Goal: Register for event/course

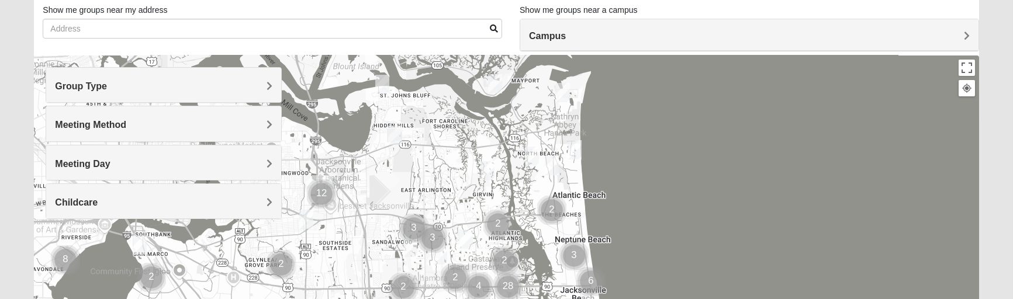
scroll to position [58, 0]
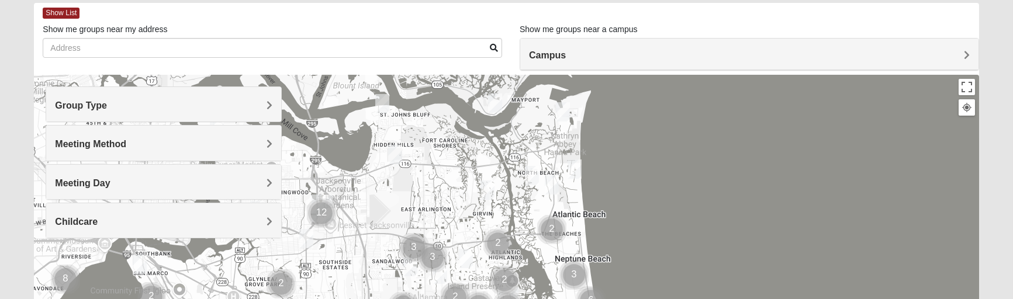
click at [155, 111] on div "Group Type" at bounding box center [163, 104] width 235 height 35
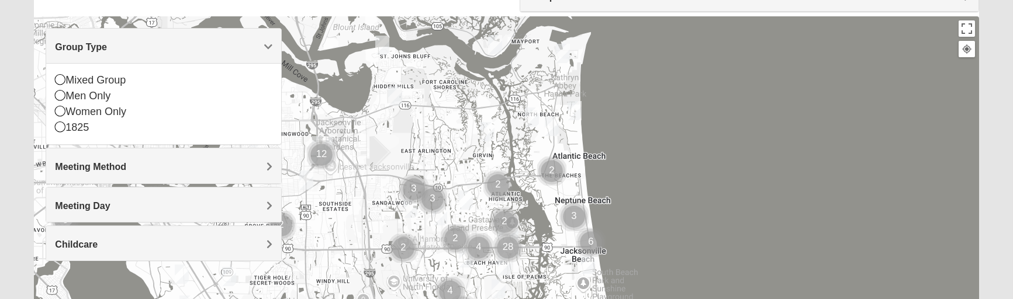
scroll to position [175, 0]
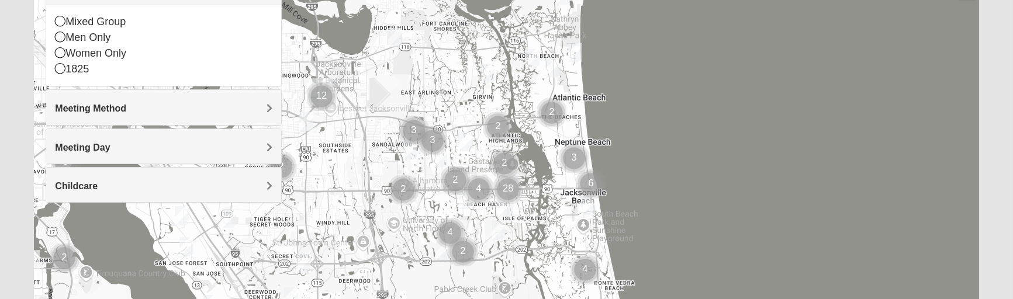
click at [178, 116] on div "Meeting Method" at bounding box center [163, 107] width 235 height 35
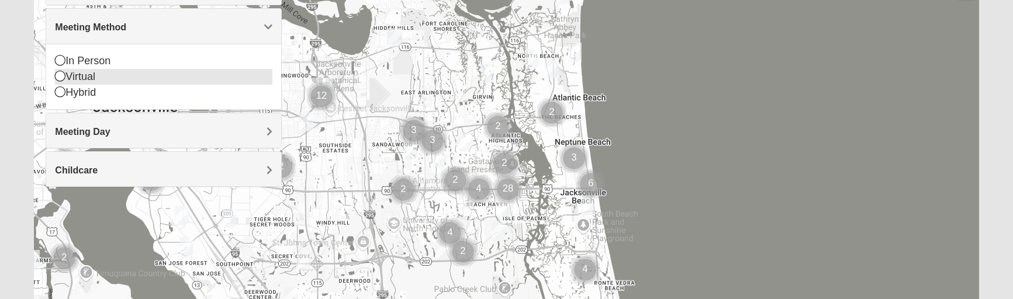
click at [61, 77] on icon at bounding box center [60, 76] width 11 height 11
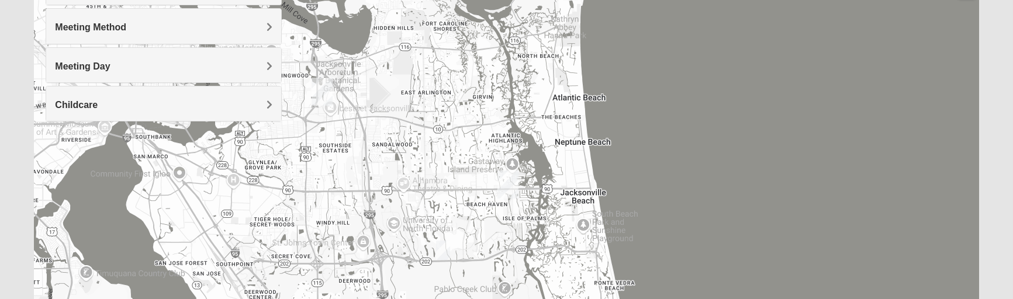
click at [211, 61] on h4 "Meeting Day" at bounding box center [164, 66] width 218 height 11
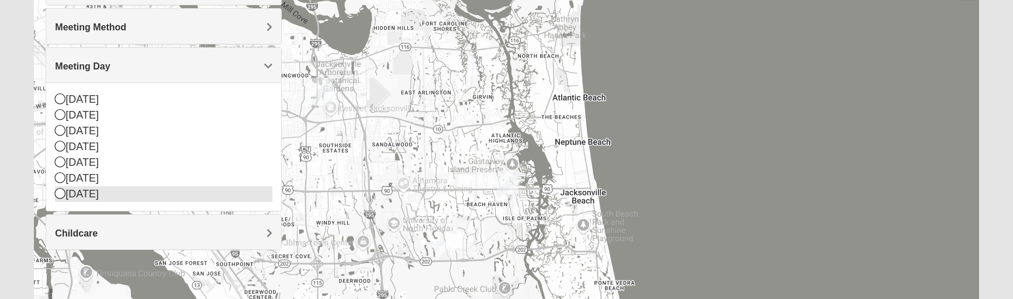
click at [63, 191] on icon at bounding box center [60, 193] width 11 height 11
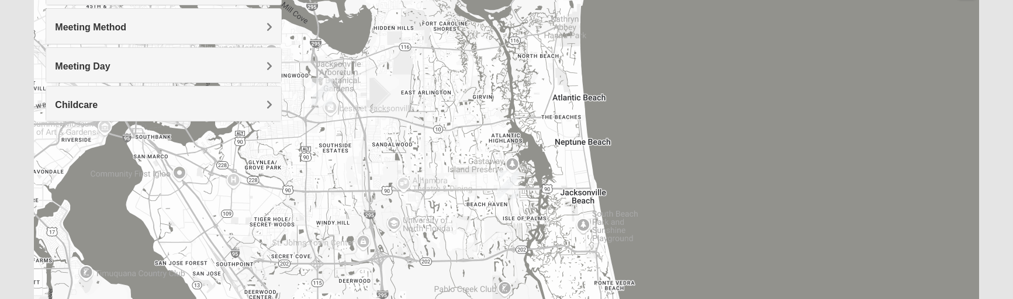
click at [166, 64] on h4 "Meeting Day" at bounding box center [164, 66] width 218 height 11
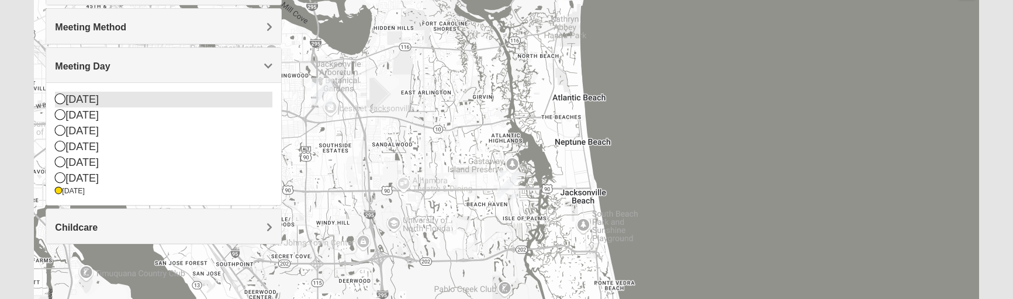
click at [58, 98] on icon at bounding box center [60, 99] width 11 height 11
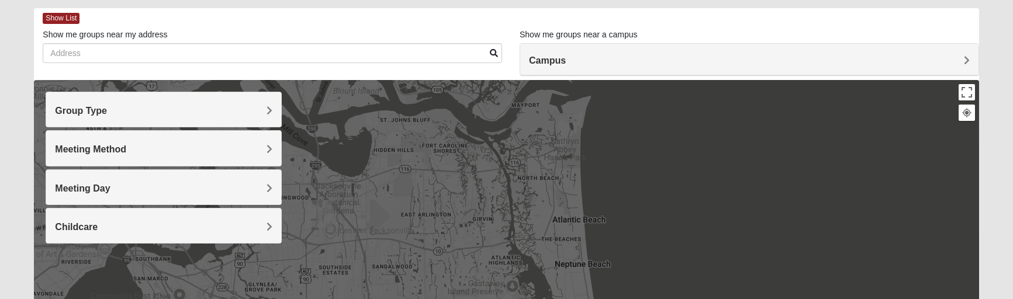
scroll to position [52, 0]
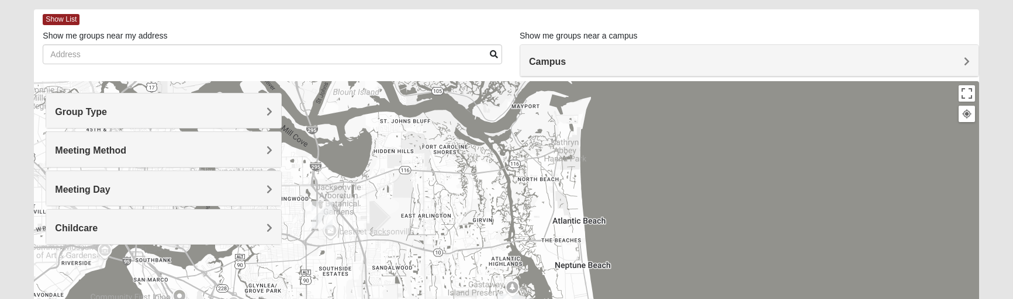
click at [898, 57] on h4 "Campus" at bounding box center [749, 61] width 441 height 11
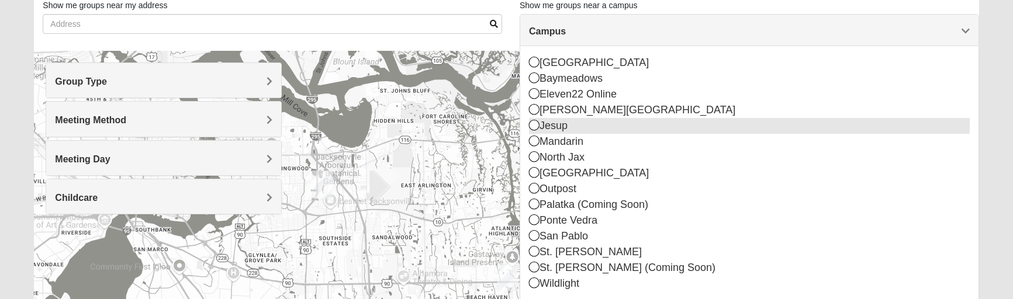
scroll to position [111, 0]
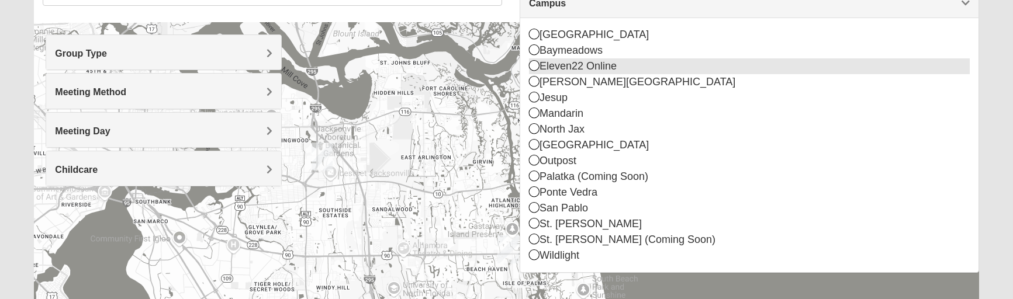
click at [531, 68] on icon at bounding box center [534, 65] width 11 height 11
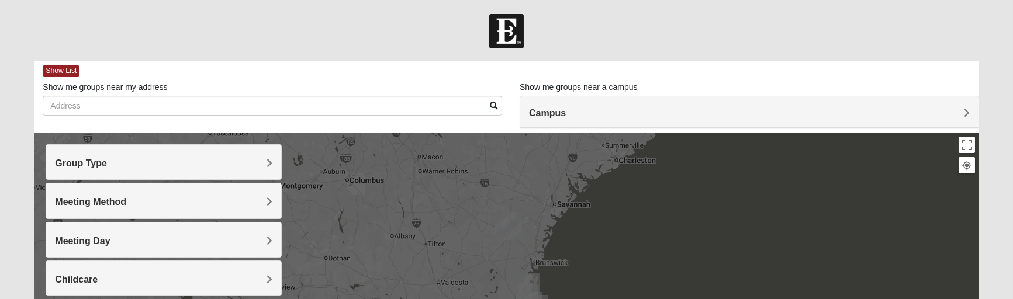
scroll to position [0, 0]
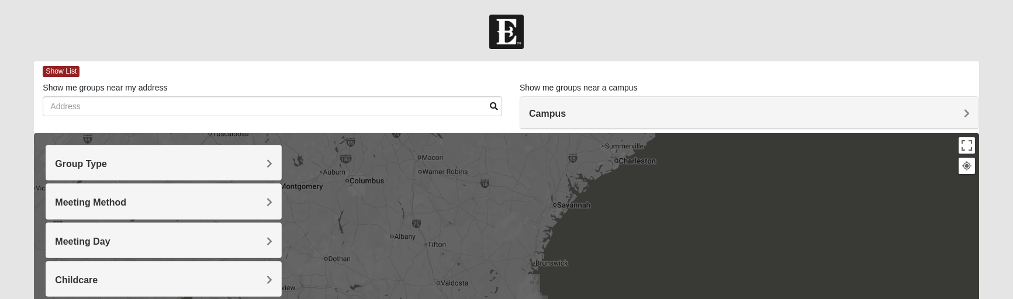
click at [171, 195] on div "Meeting Method" at bounding box center [163, 201] width 235 height 35
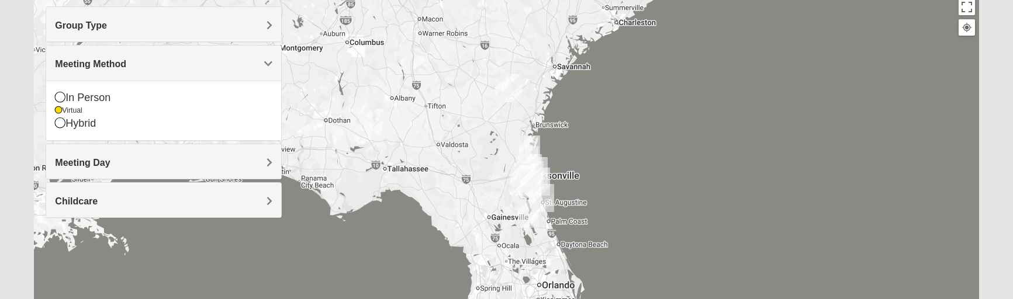
scroll to position [175, 0]
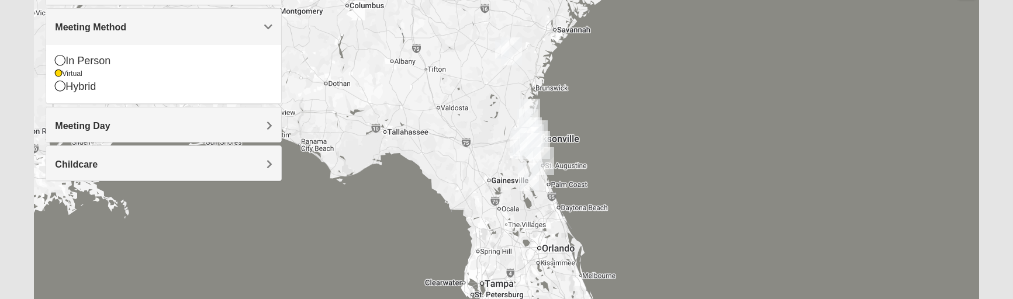
click at [183, 124] on h4 "Meeting Day" at bounding box center [164, 125] width 218 height 11
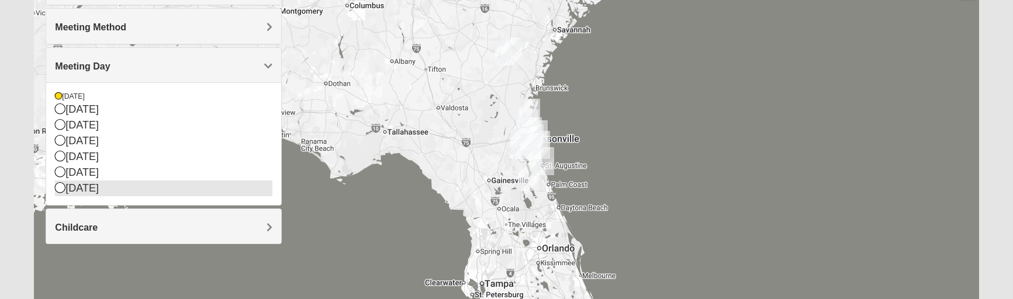
click at [58, 186] on icon at bounding box center [60, 187] width 11 height 11
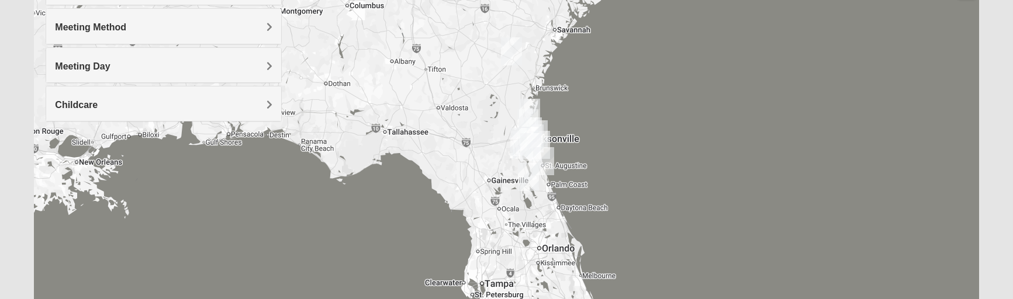
click at [139, 75] on div "Meeting Day" at bounding box center [163, 65] width 235 height 35
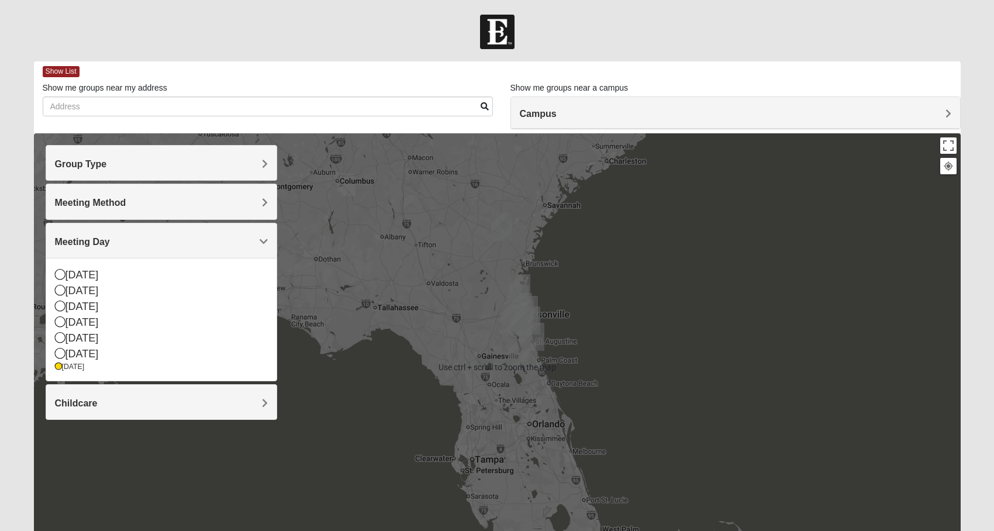
scroll to position [58, 0]
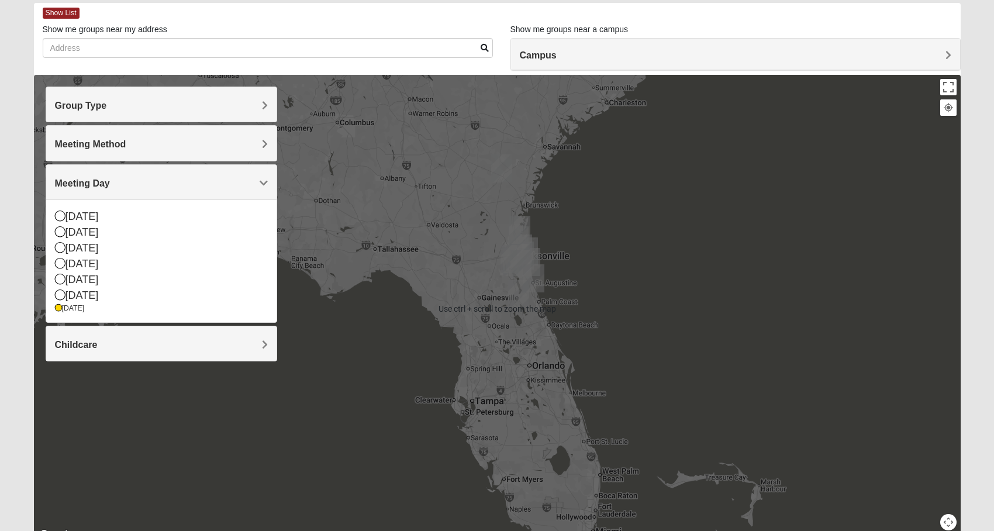
click at [530, 297] on div at bounding box center [497, 309] width 927 height 468
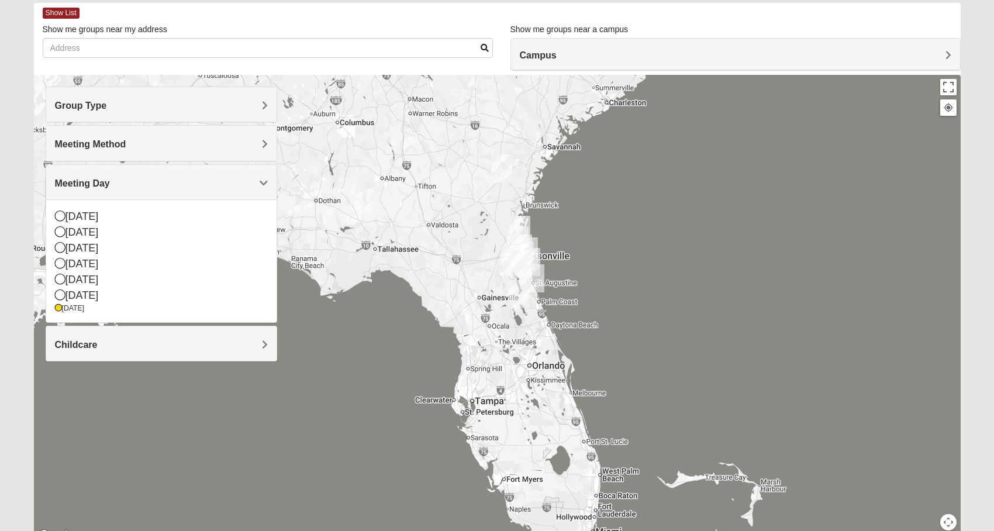
click at [518, 295] on img "Palatka (Coming Soon)" at bounding box center [518, 294] width 21 height 28
click at [540, 291] on img "St. Augustine (Coming Soon)" at bounding box center [533, 278] width 21 height 28
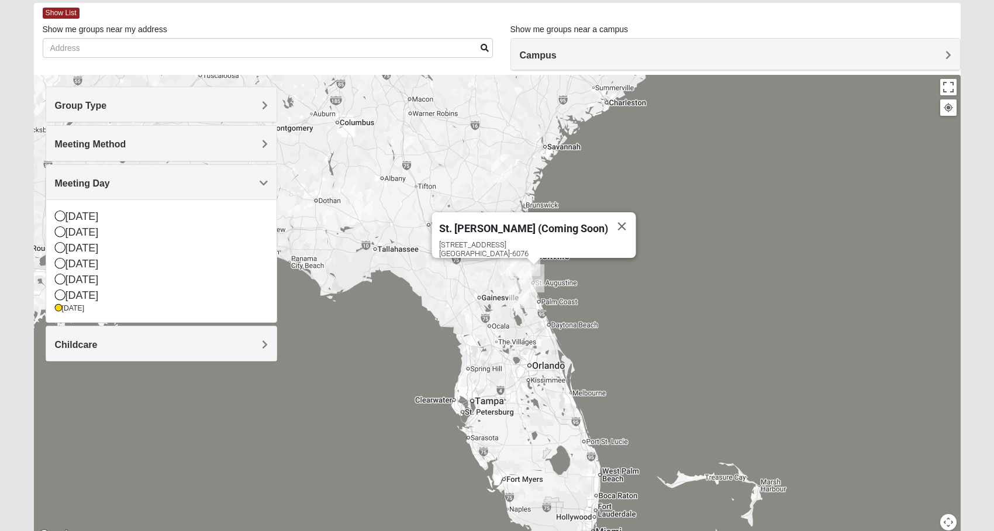
click at [529, 268] on img "St. Augustine (Coming Soon)" at bounding box center [533, 278] width 21 height 28
click at [519, 263] on img "St. Johns" at bounding box center [521, 264] width 21 height 28
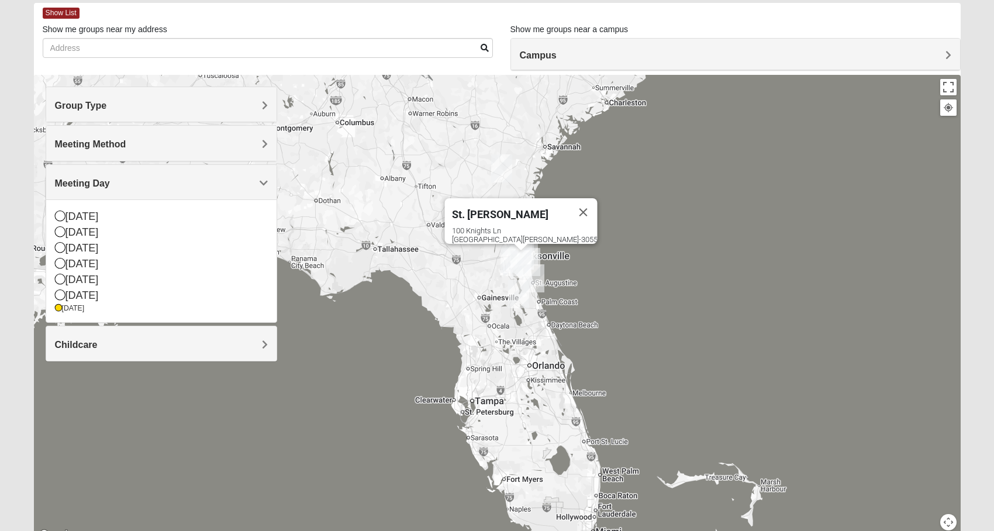
click at [506, 253] on img "Orange Park" at bounding box center [511, 259] width 21 height 28
click at [507, 166] on img "Jesup" at bounding box center [501, 168] width 21 height 28
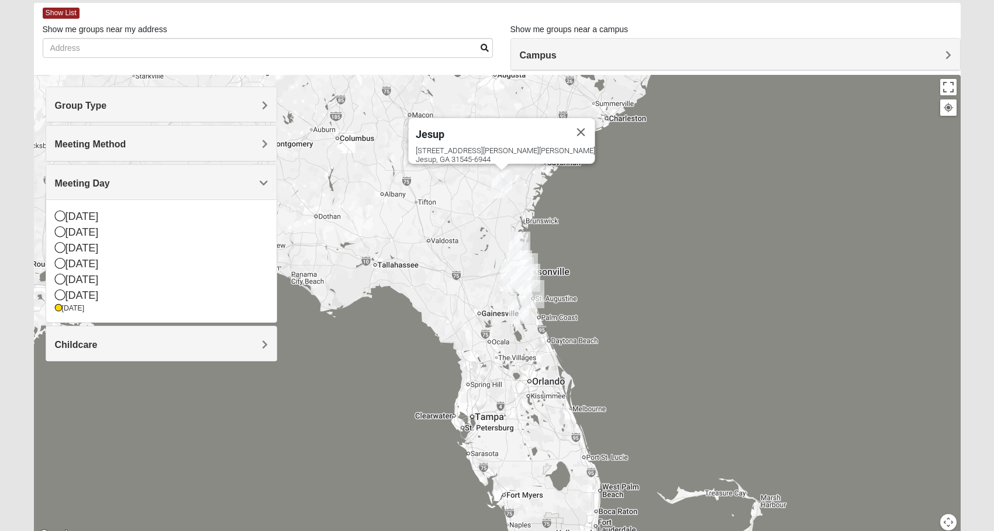
click at [526, 244] on img "Wildlight" at bounding box center [519, 246] width 21 height 28
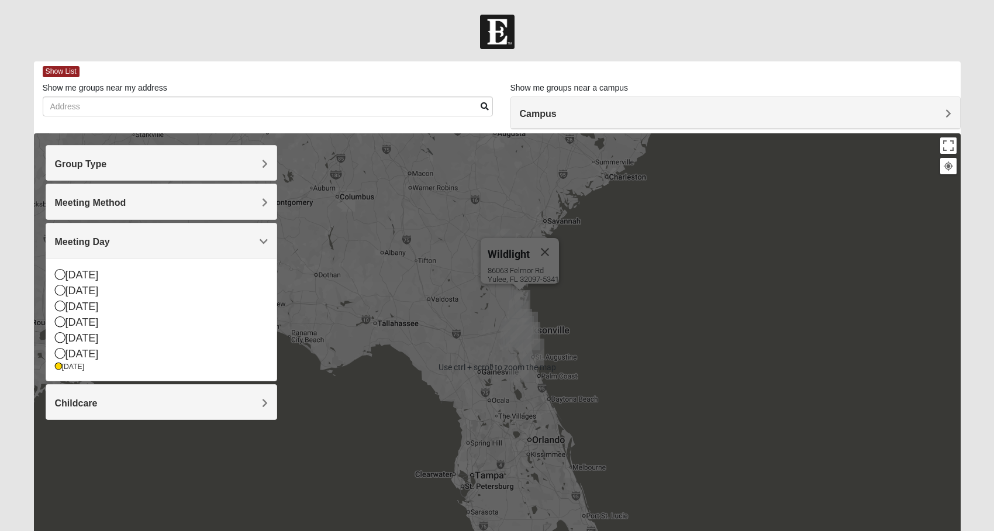
scroll to position [112, 0]
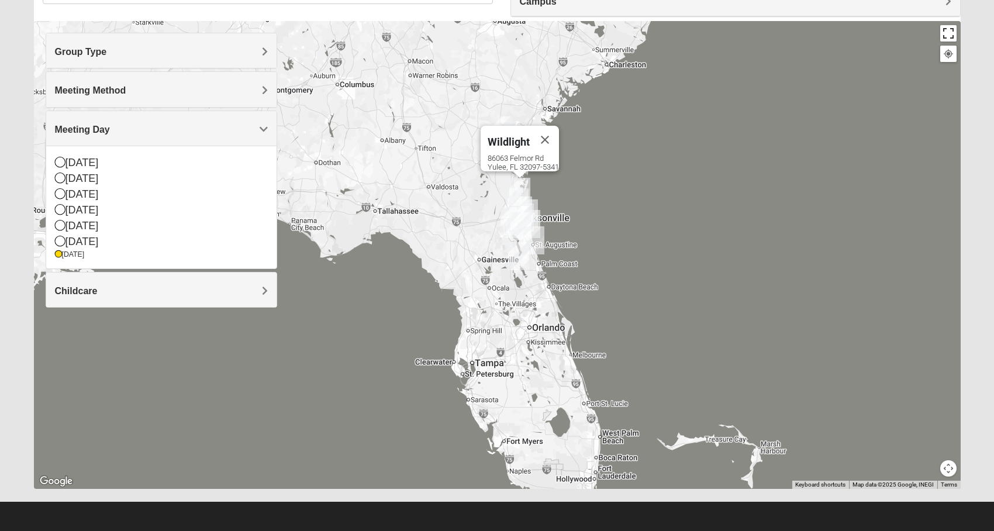
click at [949, 34] on button "Toggle fullscreen view" at bounding box center [948, 33] width 16 height 16
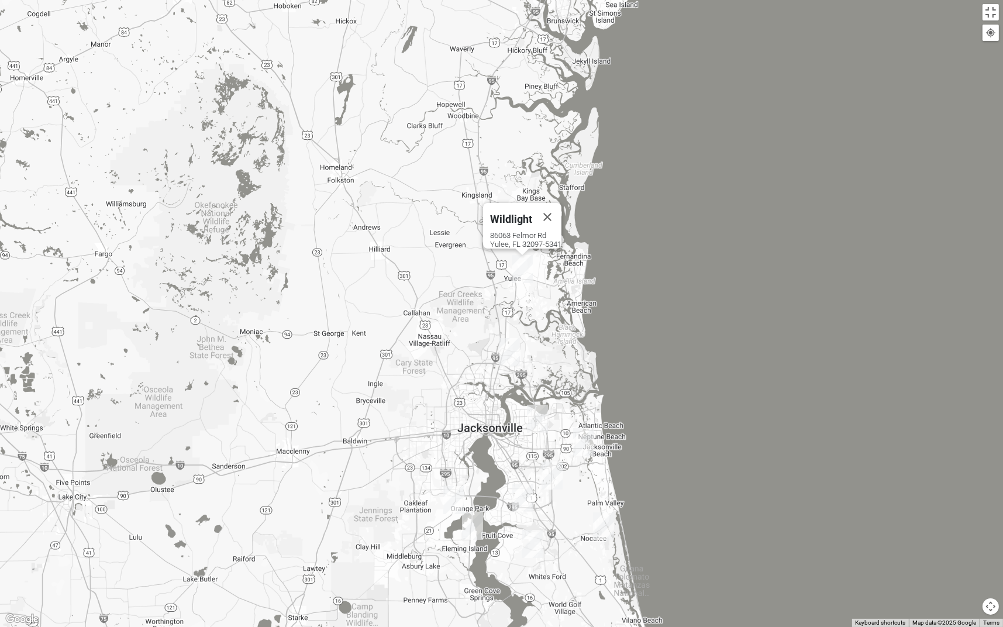
drag, startPoint x: 448, startPoint y: 294, endPoint x: 708, endPoint y: 285, distance: 260.4
click at [708, 285] on div "Wildlight [STREET_ADDRESS]" at bounding box center [501, 313] width 1003 height 627
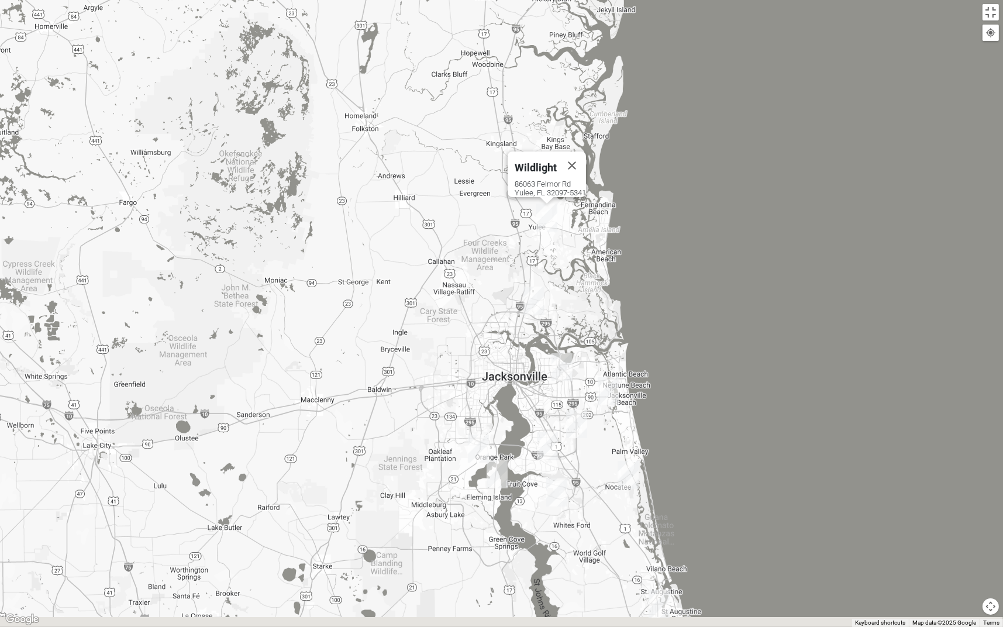
drag, startPoint x: 604, startPoint y: 337, endPoint x: 609, endPoint y: 263, distance: 73.8
click at [609, 265] on div "Wildlight [STREET_ADDRESS]" at bounding box center [501, 313] width 1003 height 627
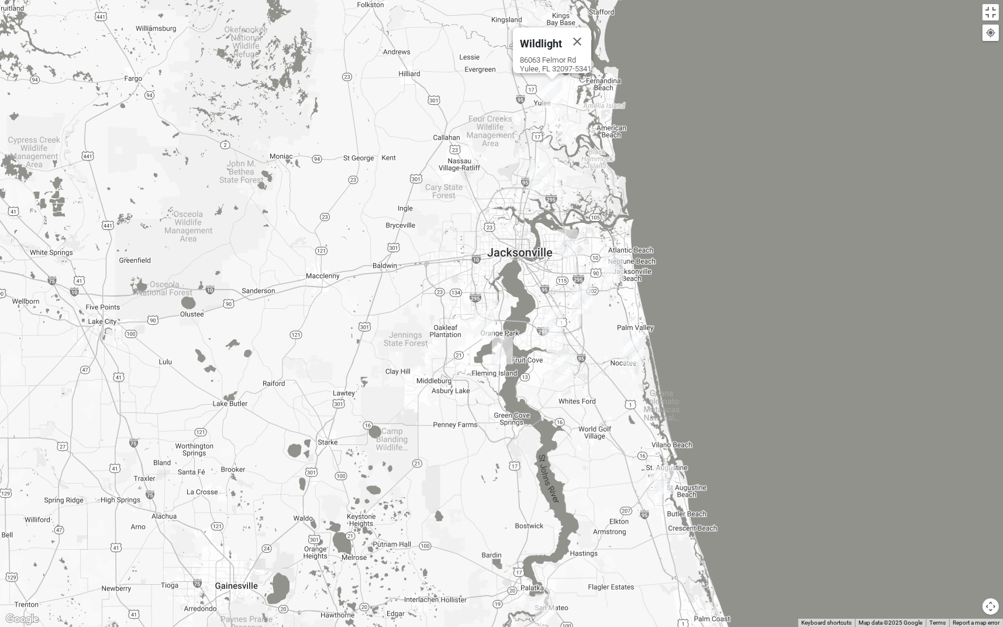
drag, startPoint x: 618, startPoint y: 469, endPoint x: 620, endPoint y: 362, distance: 107.0
click at [619, 299] on div "Wildlight [STREET_ADDRESS]" at bounding box center [501, 313] width 1003 height 627
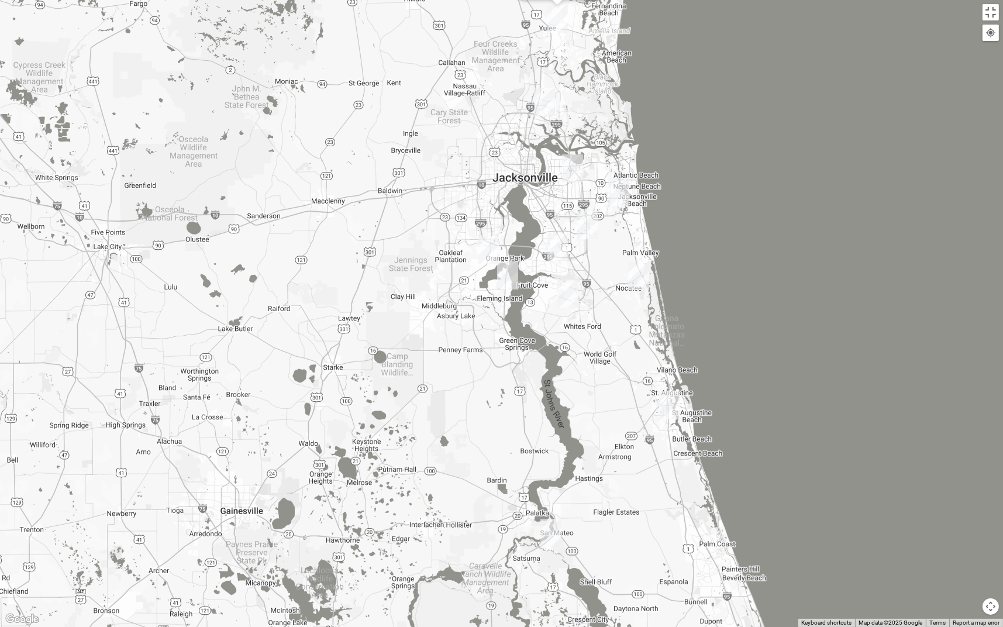
drag, startPoint x: 630, startPoint y: 434, endPoint x: 635, endPoint y: 362, distance: 72.1
click at [635, 299] on div "Wildlight [STREET_ADDRESS]" at bounding box center [501, 313] width 1003 height 627
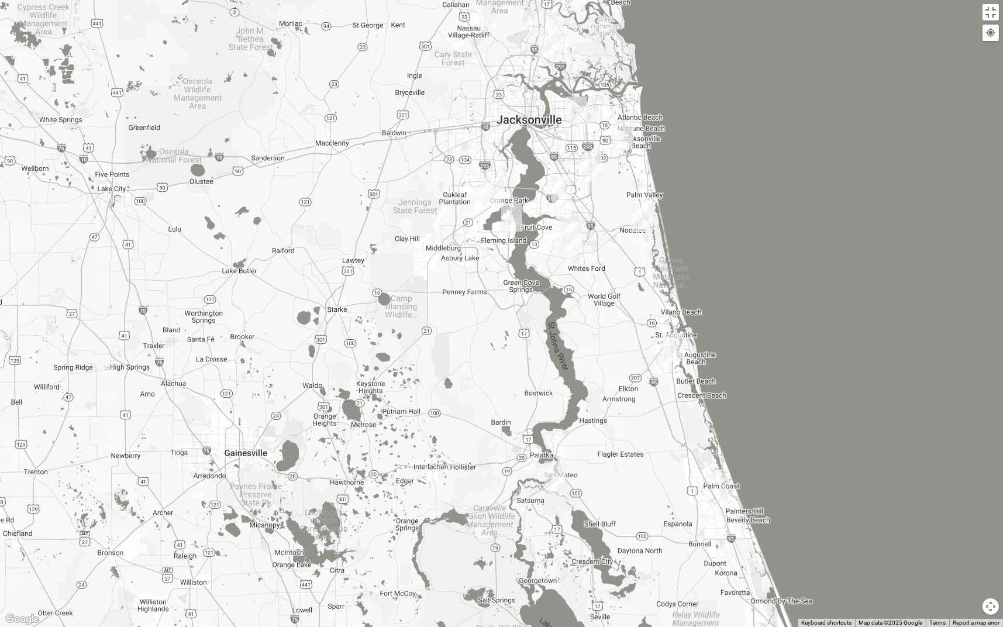
click at [557, 299] on img "Palatka (Coming Soon)" at bounding box center [554, 475] width 21 height 28
click at [670, 299] on img "St. Augustine (Coming Soon)" at bounding box center [673, 347] width 21 height 28
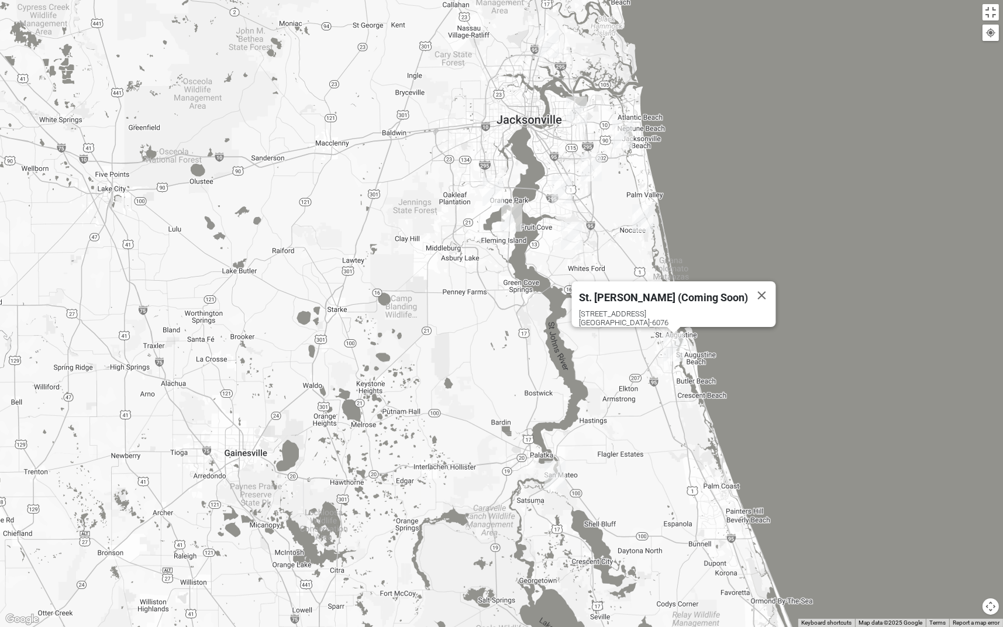
click at [577, 230] on img "St. Johns" at bounding box center [571, 236] width 21 height 28
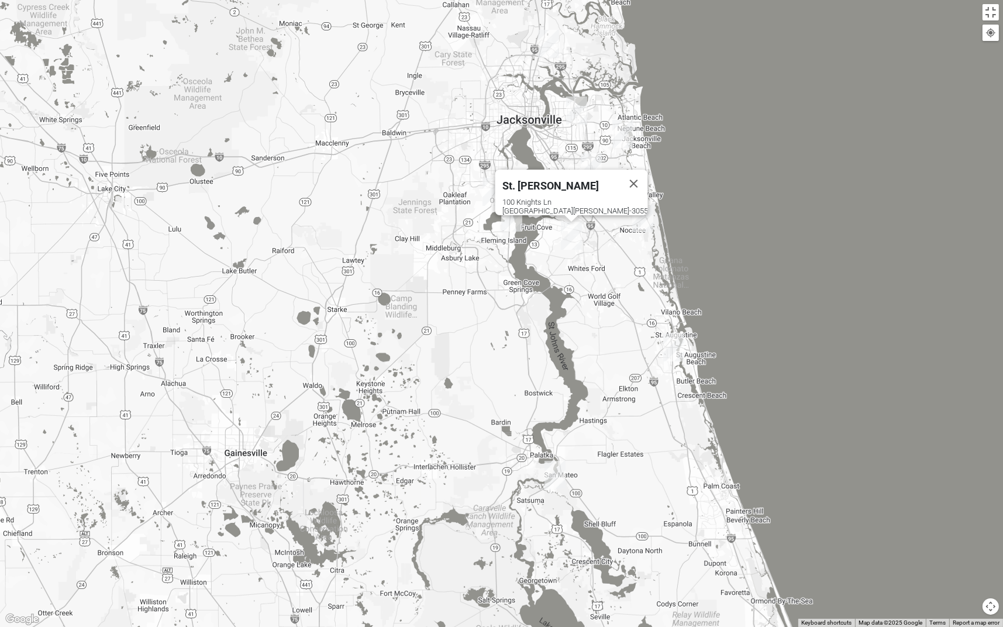
click at [644, 219] on img "Ponte Vedra" at bounding box center [642, 218] width 21 height 28
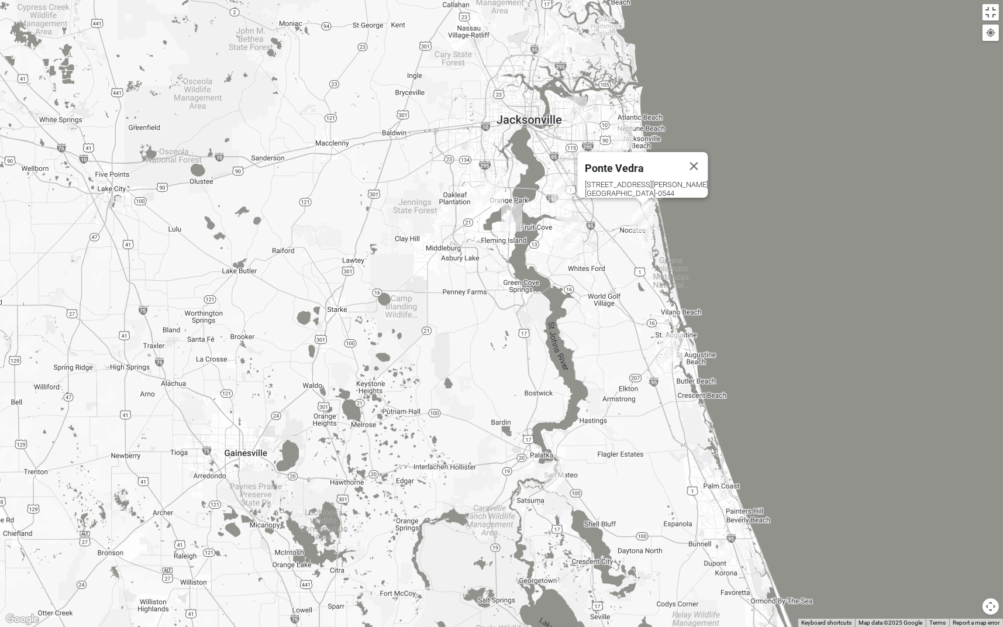
click at [568, 234] on img "St. Johns" at bounding box center [571, 236] width 21 height 28
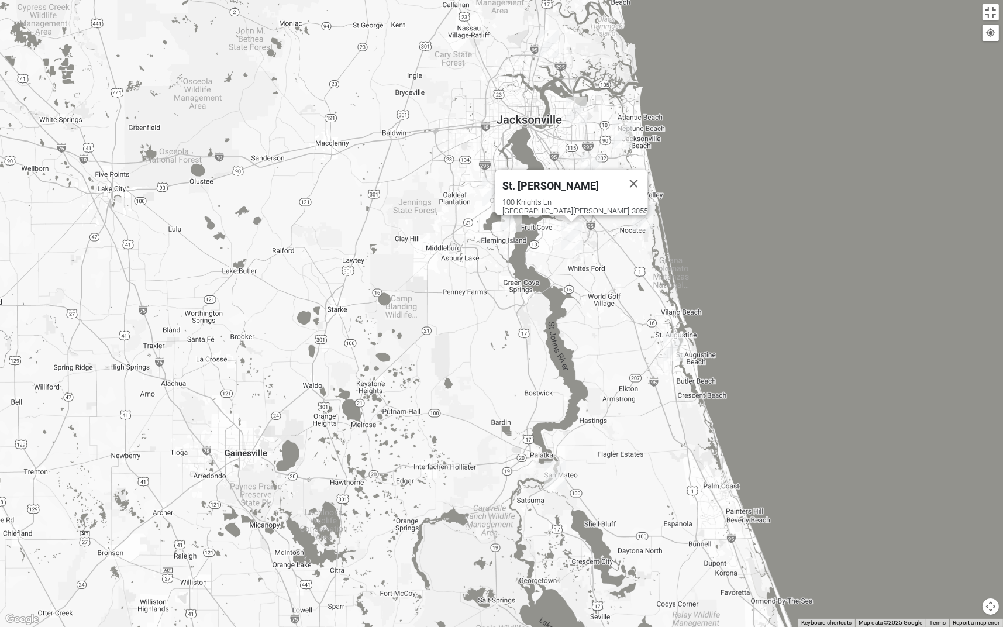
click at [568, 234] on img "St. Johns" at bounding box center [571, 236] width 21 height 28
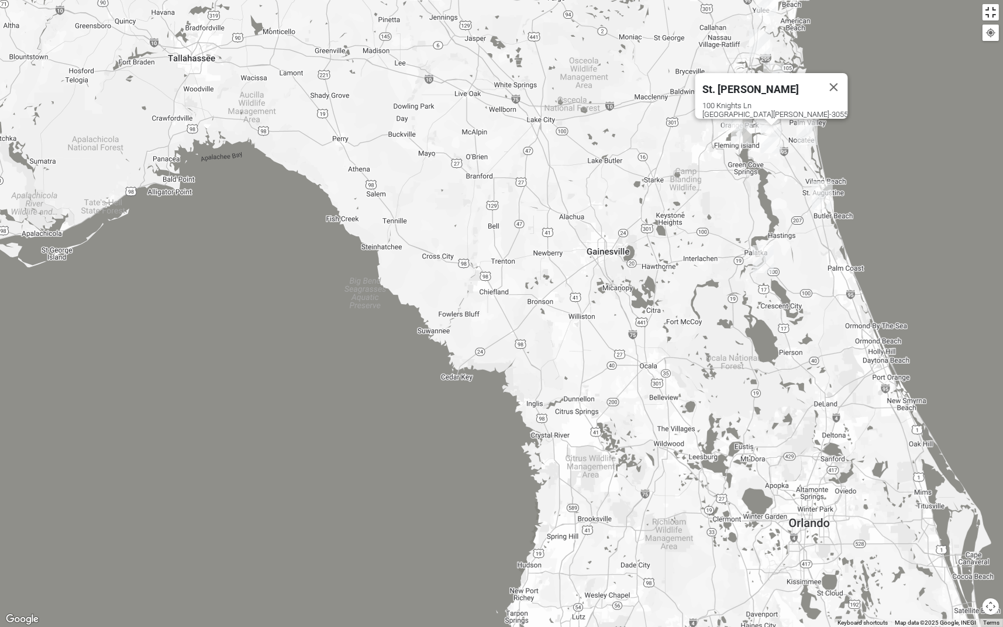
click at [994, 12] on button "Toggle fullscreen view" at bounding box center [991, 12] width 16 height 16
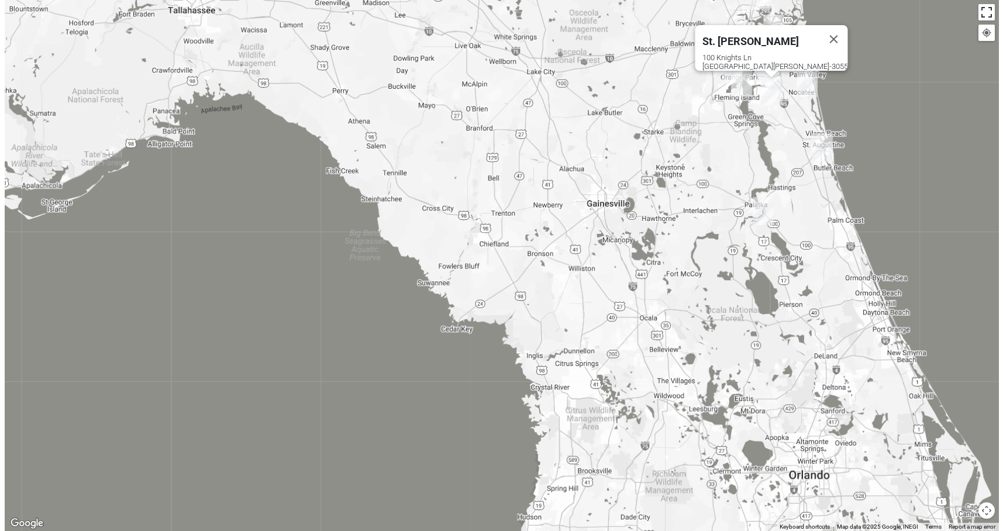
scroll to position [0, 0]
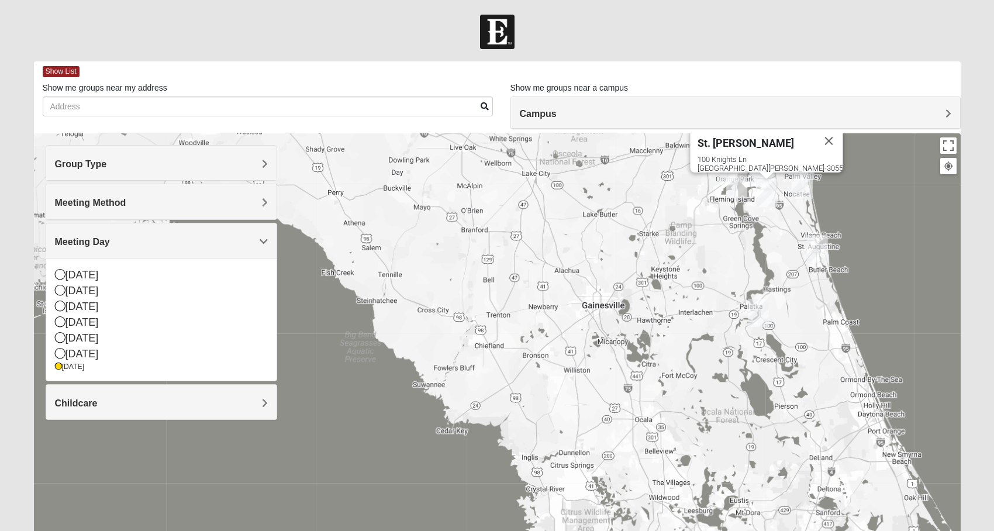
click at [757, 155] on div "[STREET_ADDRESS][PERSON_NAME]" at bounding box center [771, 164] width 146 height 18
click at [753, 137] on span "St. [PERSON_NAME]" at bounding box center [746, 143] width 96 height 12
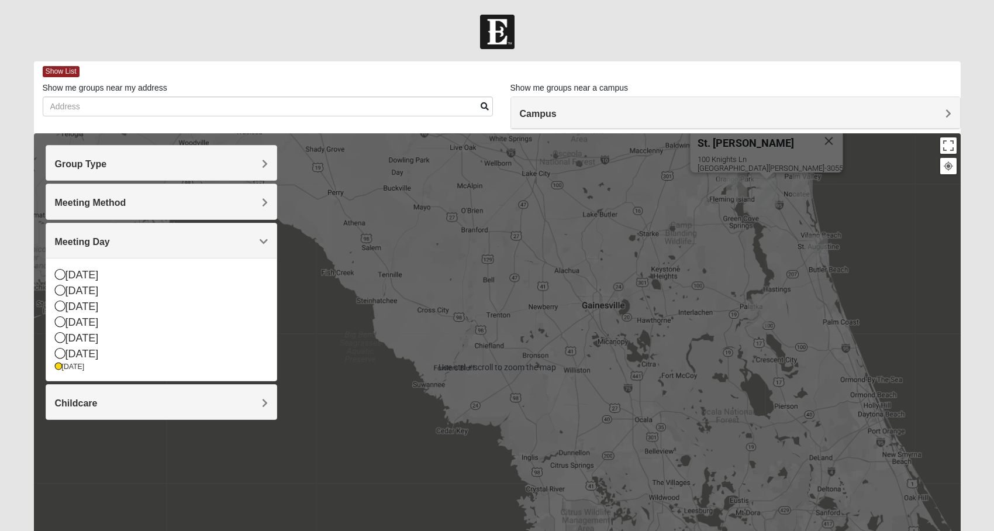
click at [765, 187] on img "St. Johns" at bounding box center [766, 193] width 21 height 28
click at [765, 299] on div "St. [PERSON_NAME] [STREET_ADDRESS][PERSON_NAME]" at bounding box center [960, 367] width 927 height 0
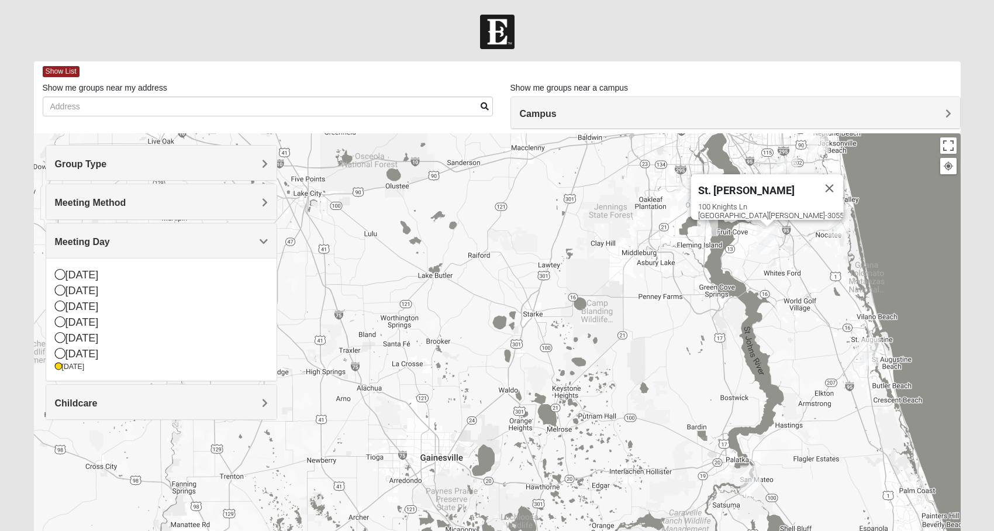
click at [767, 236] on img "St. Johns" at bounding box center [767, 240] width 21 height 28
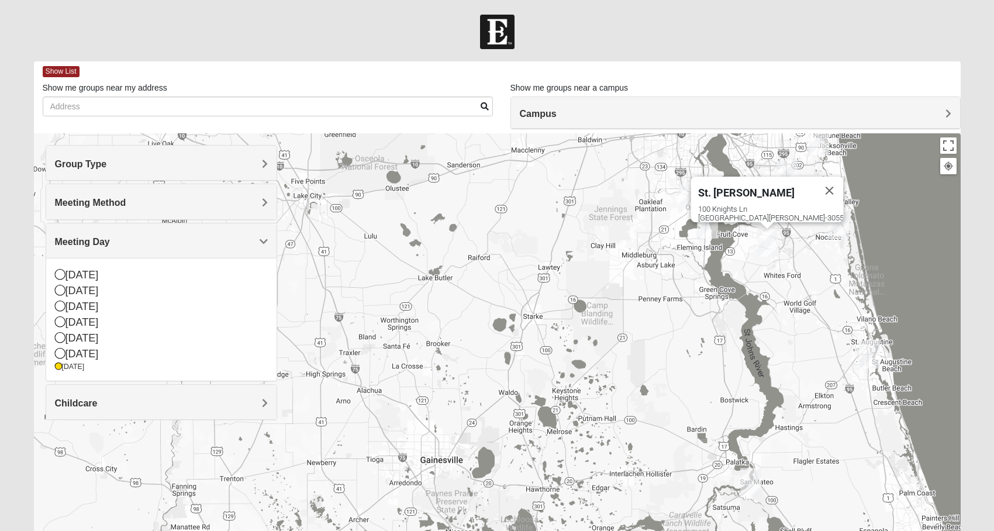
click at [767, 236] on img "St. Johns" at bounding box center [767, 243] width 21 height 28
click at [757, 191] on span "St. [PERSON_NAME]" at bounding box center [746, 193] width 96 height 12
click at [756, 187] on span "St. [PERSON_NAME]" at bounding box center [746, 193] width 96 height 12
drag, startPoint x: 767, startPoint y: 184, endPoint x: 723, endPoint y: 186, distance: 43.9
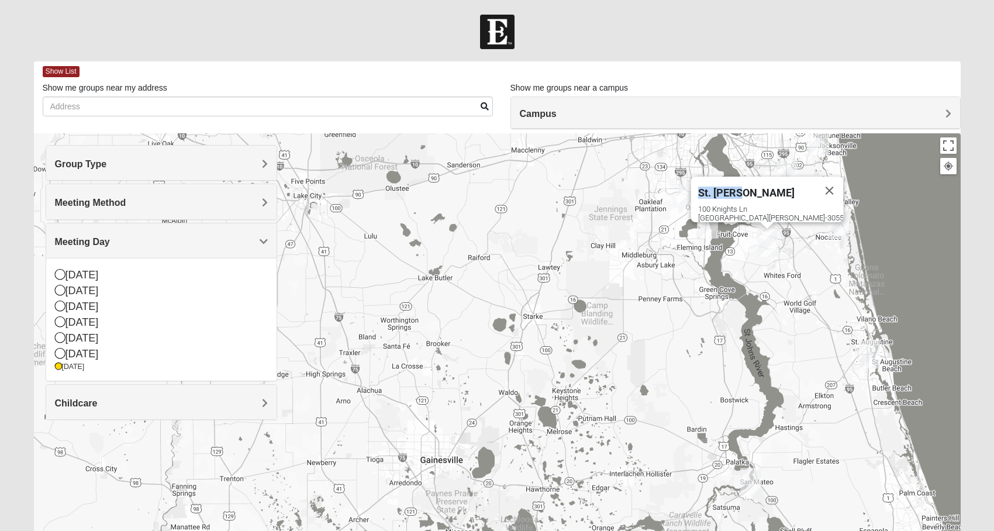
click at [721, 185] on div "St. [PERSON_NAME] [STREET_ADDRESS][PERSON_NAME]" at bounding box center [767, 200] width 153 height 46
click at [60, 71] on span "Show List" at bounding box center [61, 71] width 37 height 11
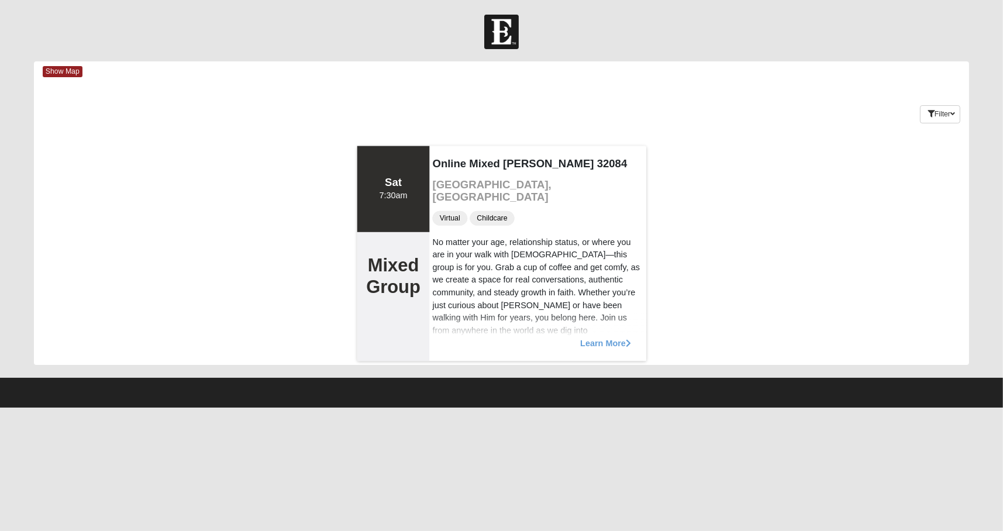
click at [596, 299] on span "Learn More" at bounding box center [605, 337] width 51 height 0
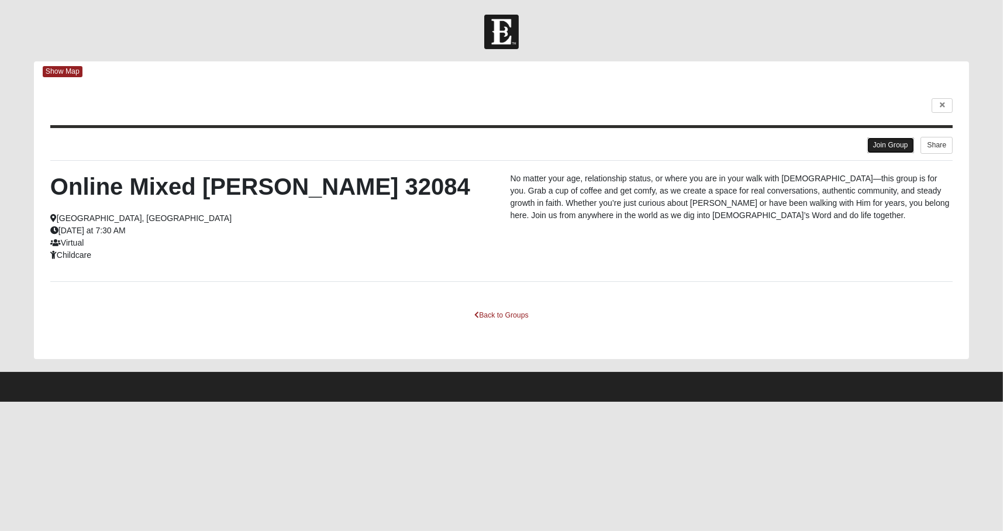
click at [892, 142] on link "Join Group" at bounding box center [890, 145] width 47 height 16
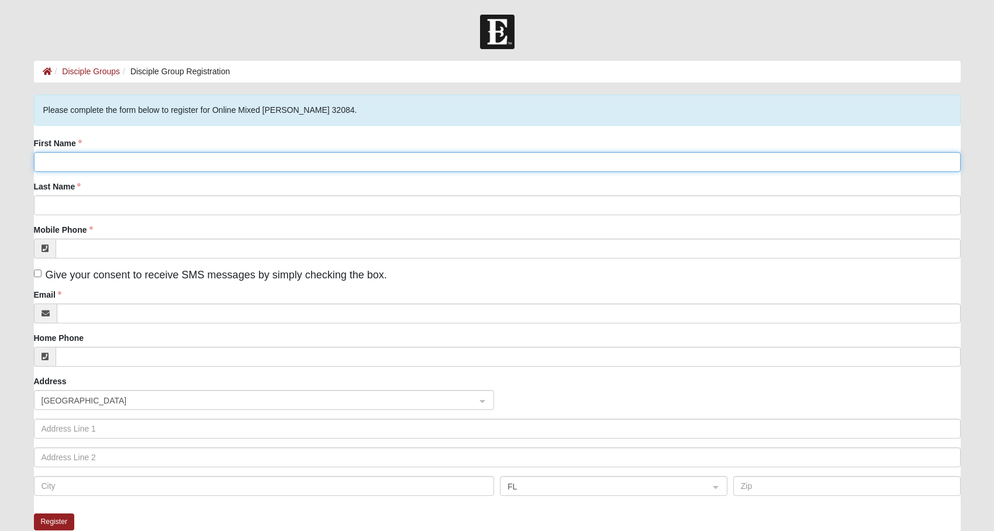
click at [162, 162] on input "First Name" at bounding box center [497, 162] width 927 height 20
type input "[PERSON_NAME]"
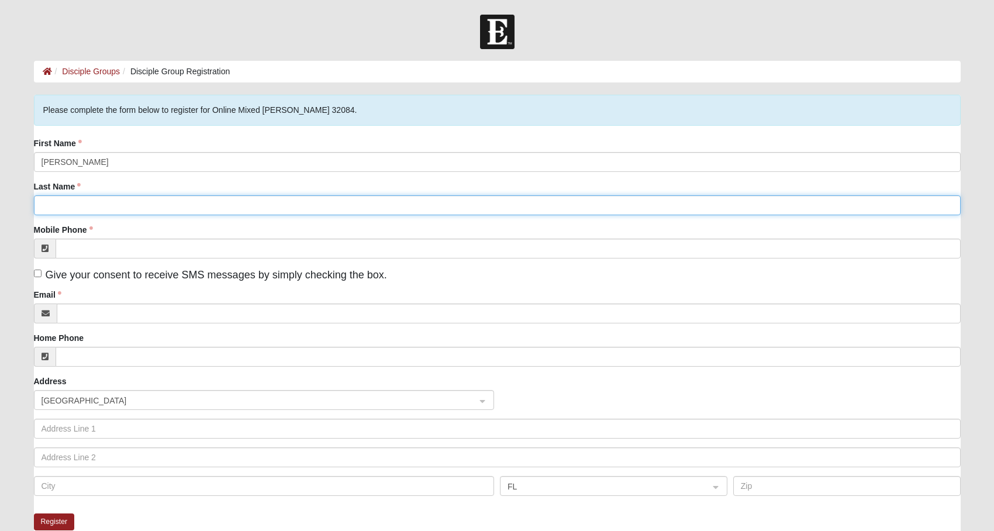
type input "briske"
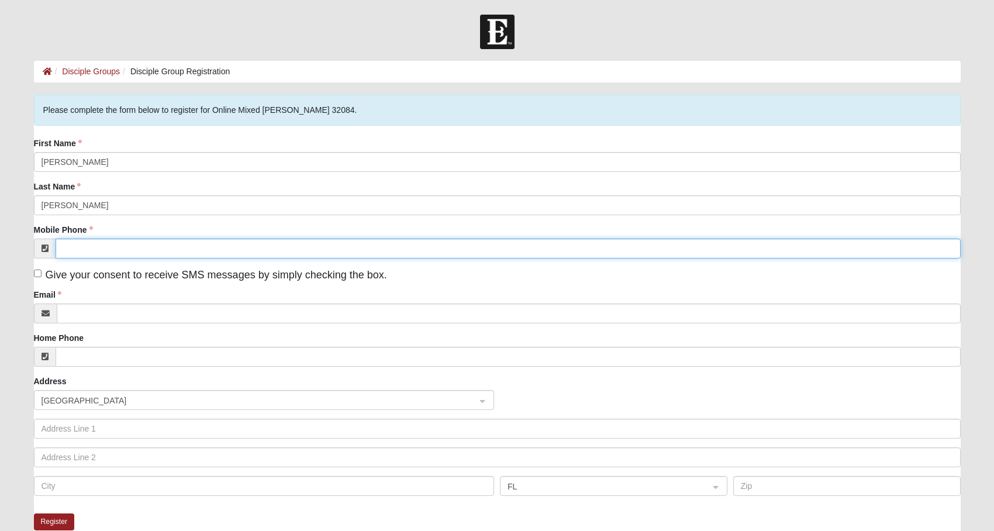
type input "(772) 204-3999"
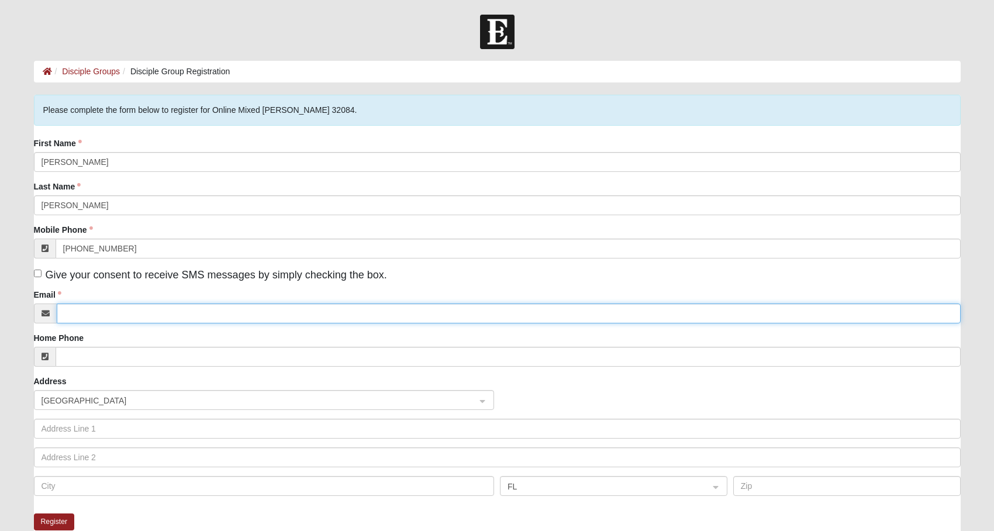
type input "bridgebriske@gmail.com"
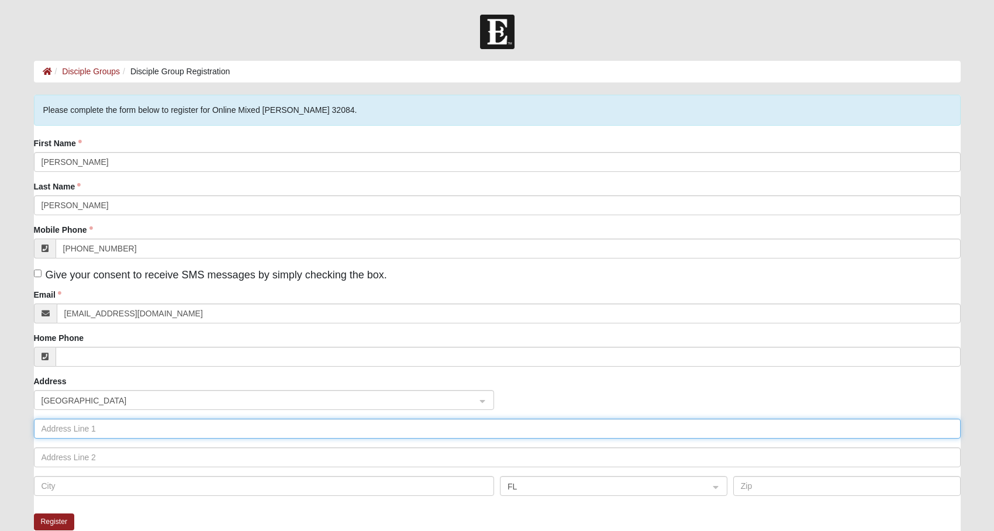
type input "3885 SW DAISY STREET"
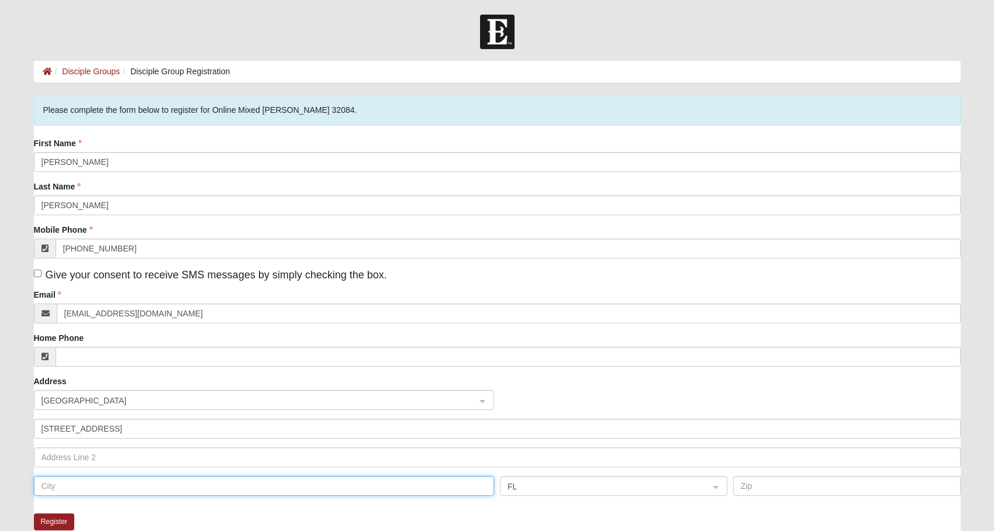
type input "PORT SAINT LUCIE"
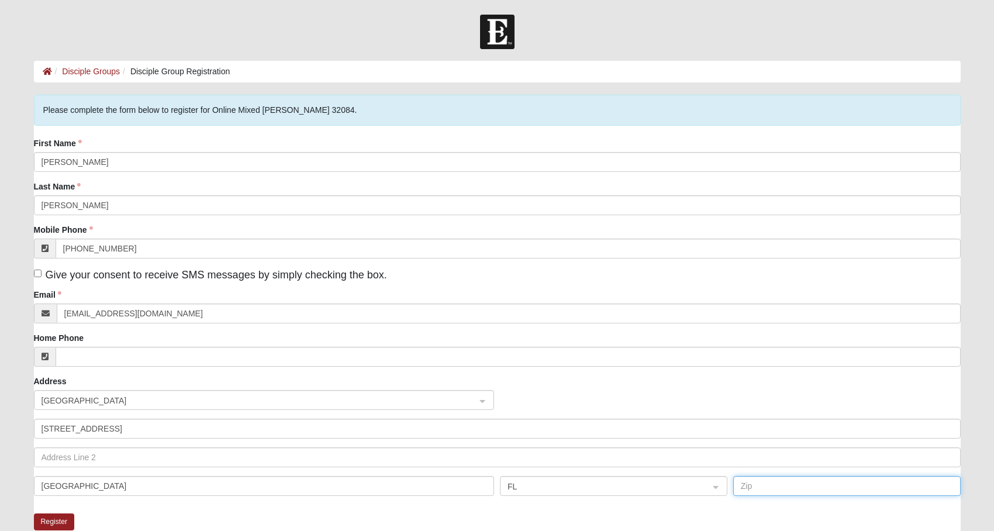
type input "34953"
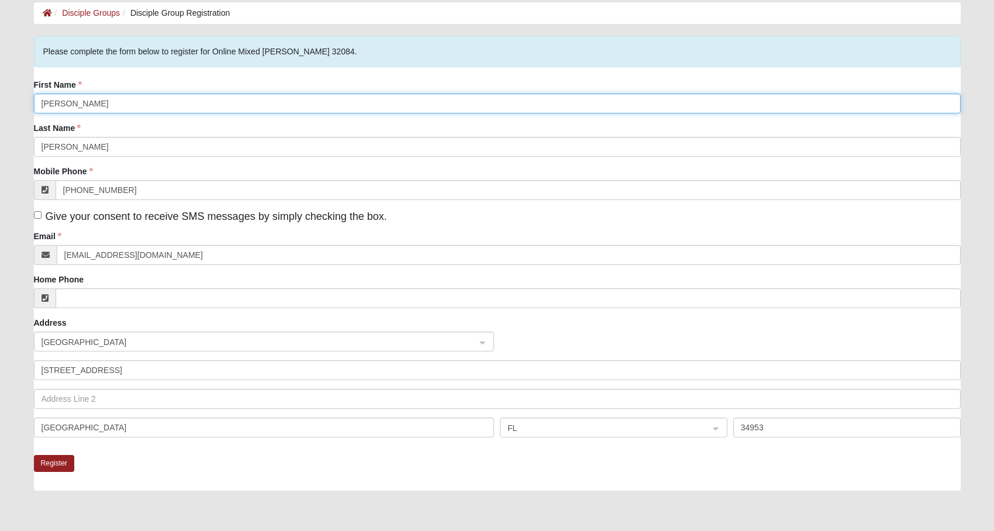
scroll to position [58, 0]
click at [39, 215] on input "Give your consent to receive SMS messages by simply checking the box." at bounding box center [38, 215] width 8 height 8
checkbox input "true"
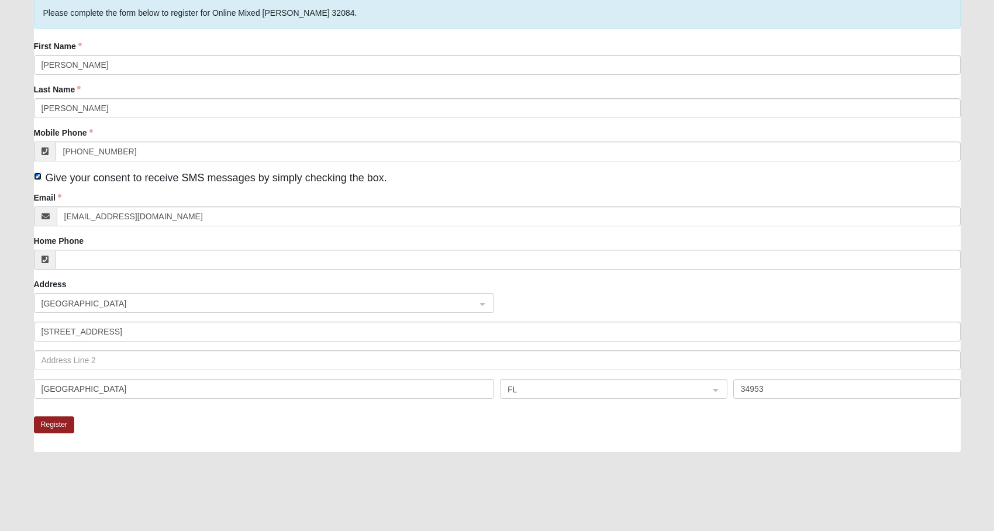
scroll to position [175, 0]
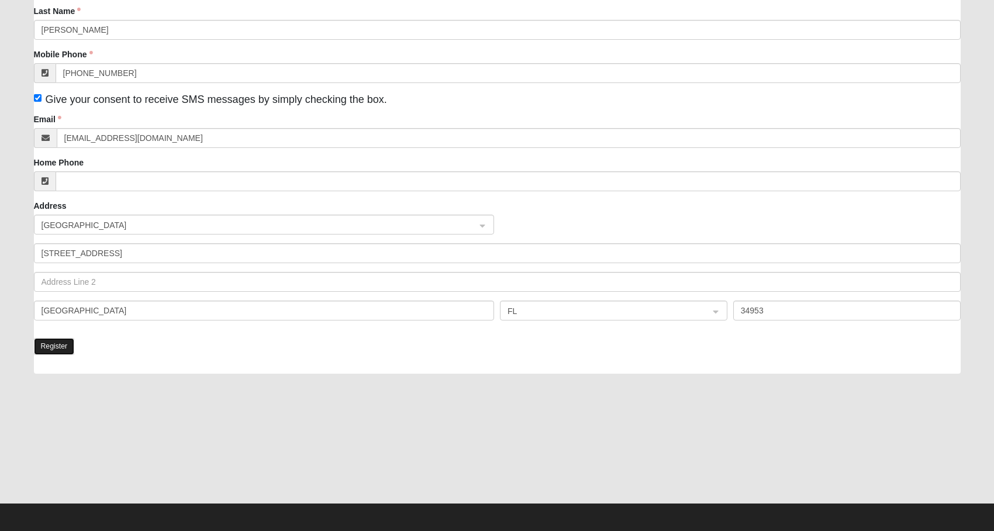
click at [63, 346] on button "Register" at bounding box center [54, 346] width 41 height 17
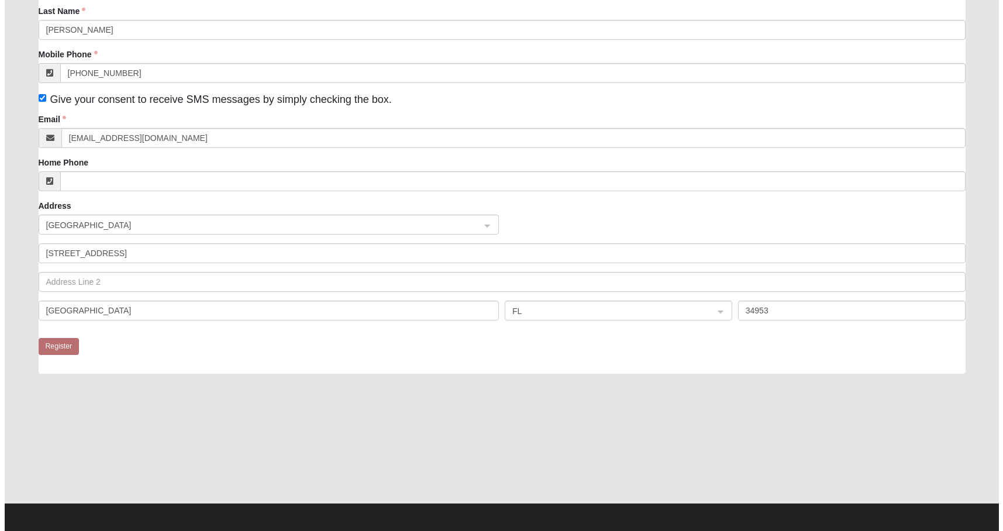
scroll to position [0, 0]
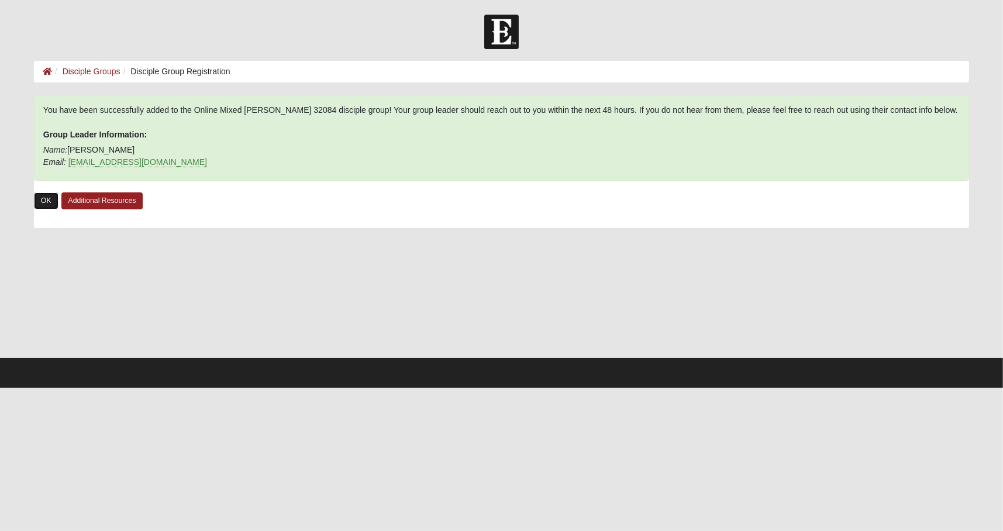
click at [44, 201] on link "OK" at bounding box center [46, 200] width 25 height 17
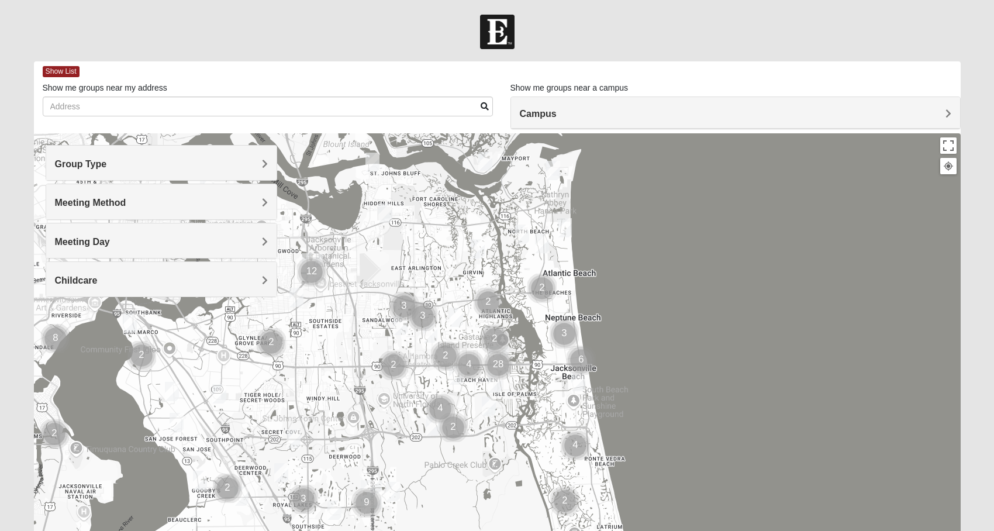
click at [661, 113] on h4 "Campus" at bounding box center [736, 113] width 432 height 11
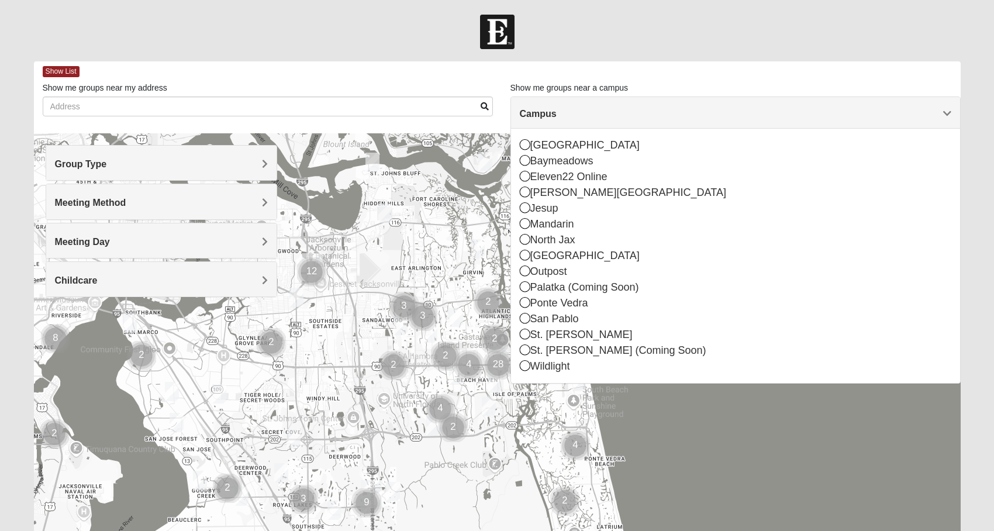
click at [516, 184] on div "Arlington Baymeadows Eleven22 Online Fleming Island Jesup Mandarin North Jax Or…" at bounding box center [735, 256] width 449 height 254
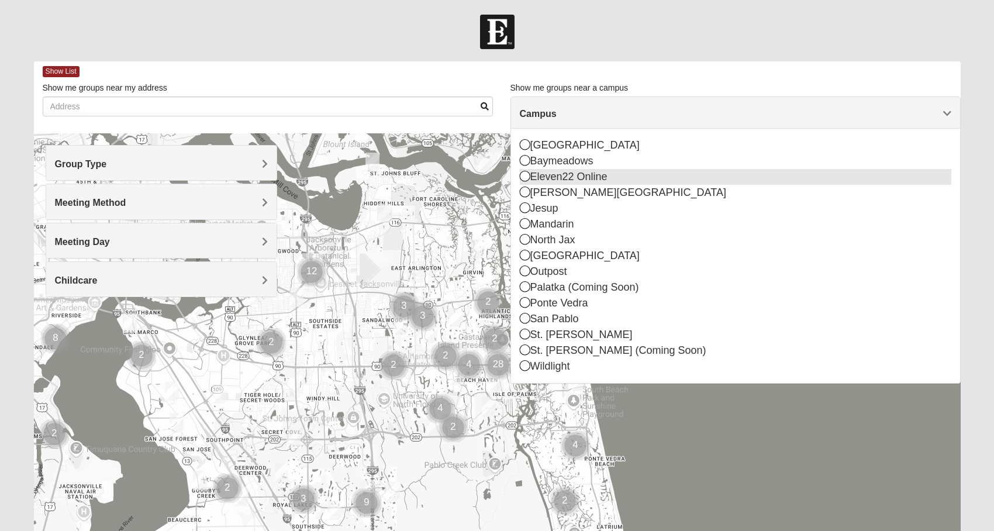
click at [521, 181] on icon at bounding box center [525, 176] width 11 height 11
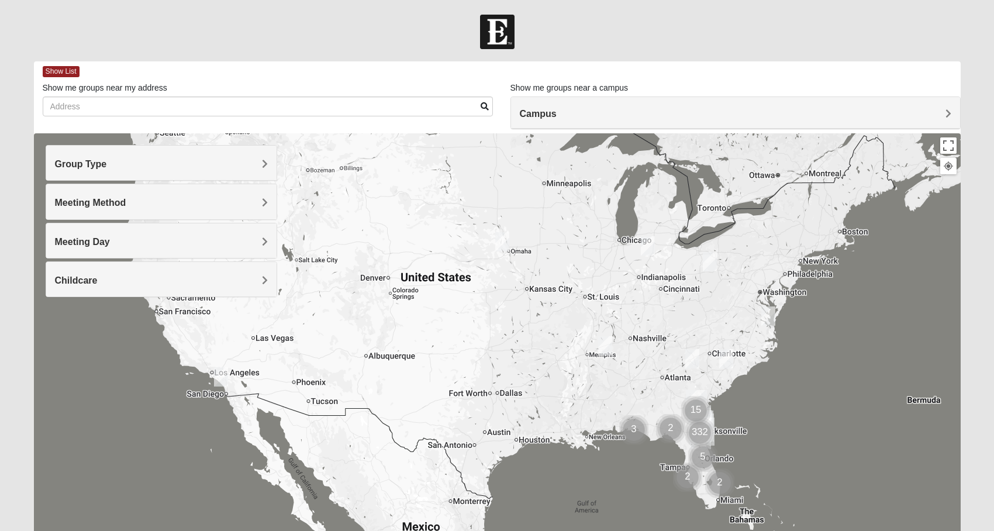
click at [725, 487] on img "Cluster of 2 groups" at bounding box center [719, 482] width 29 height 29
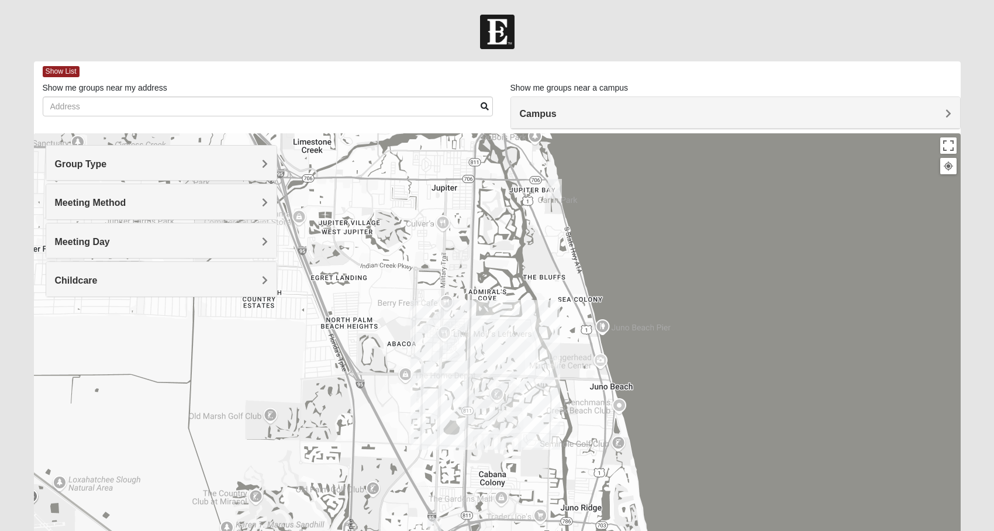
click at [160, 166] on h4 "Group Type" at bounding box center [161, 163] width 213 height 11
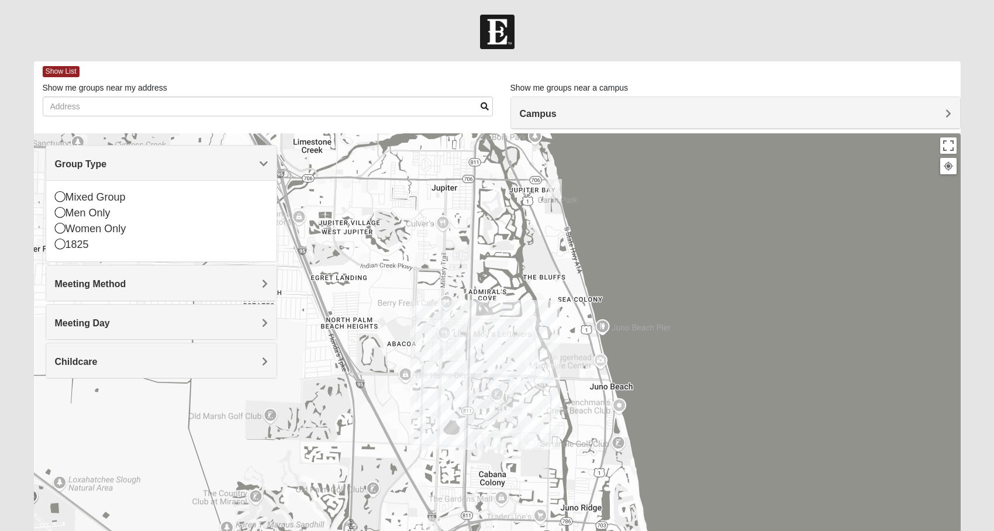
click at [136, 285] on h4 "Meeting Method" at bounding box center [161, 283] width 213 height 11
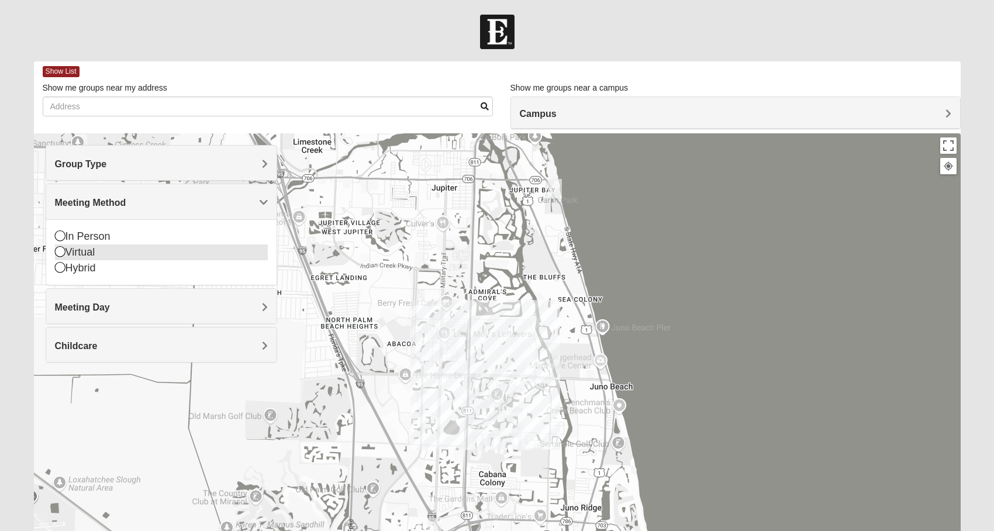
click at [58, 254] on icon at bounding box center [60, 251] width 11 height 11
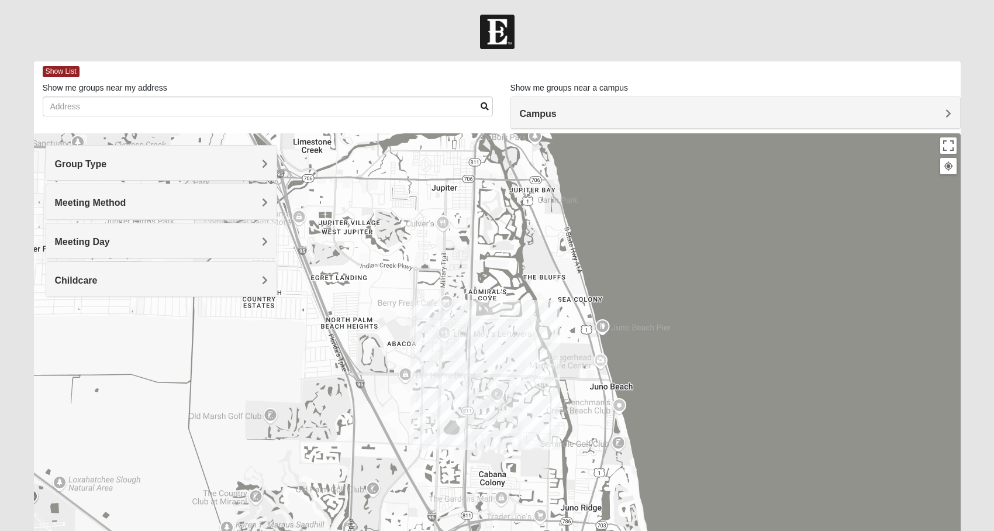
click at [256, 242] on h4 "Meeting Day" at bounding box center [161, 241] width 213 height 11
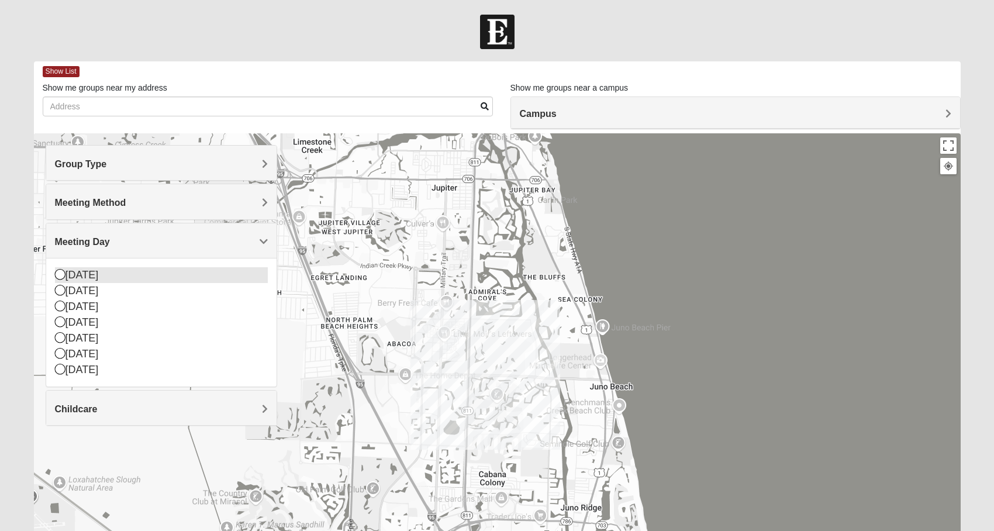
click at [63, 273] on icon at bounding box center [60, 274] width 11 height 11
